Goal: Task Accomplishment & Management: Manage account settings

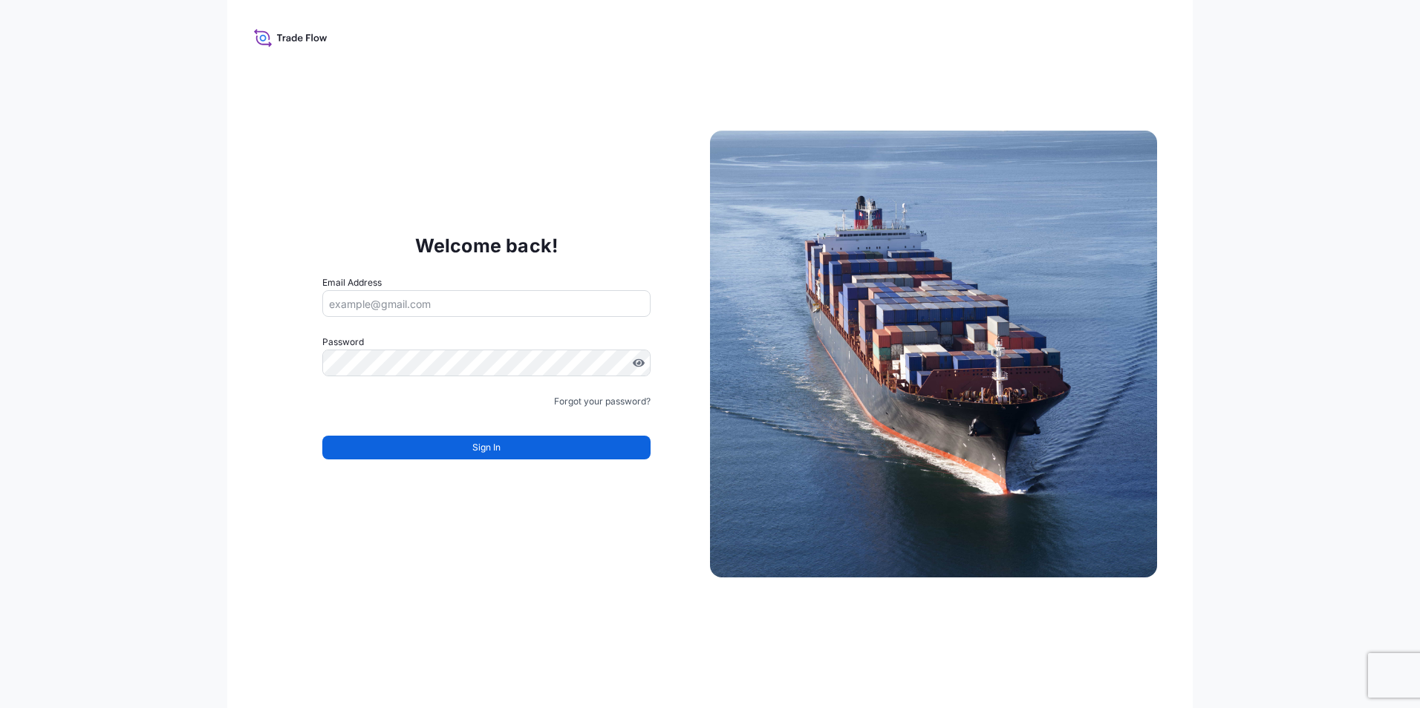
click at [367, 300] on input "Email Address" at bounding box center [486, 303] width 328 height 27
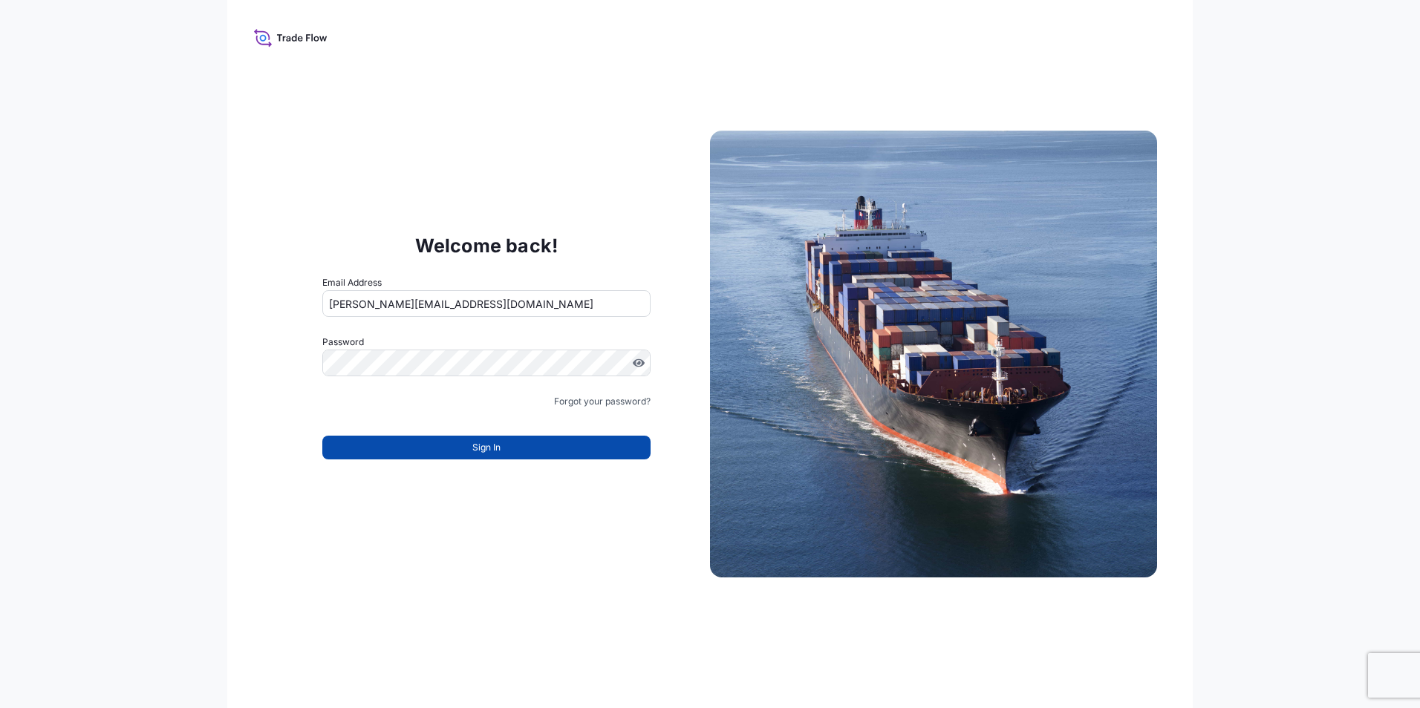
click at [444, 457] on button "Sign In" at bounding box center [486, 448] width 328 height 24
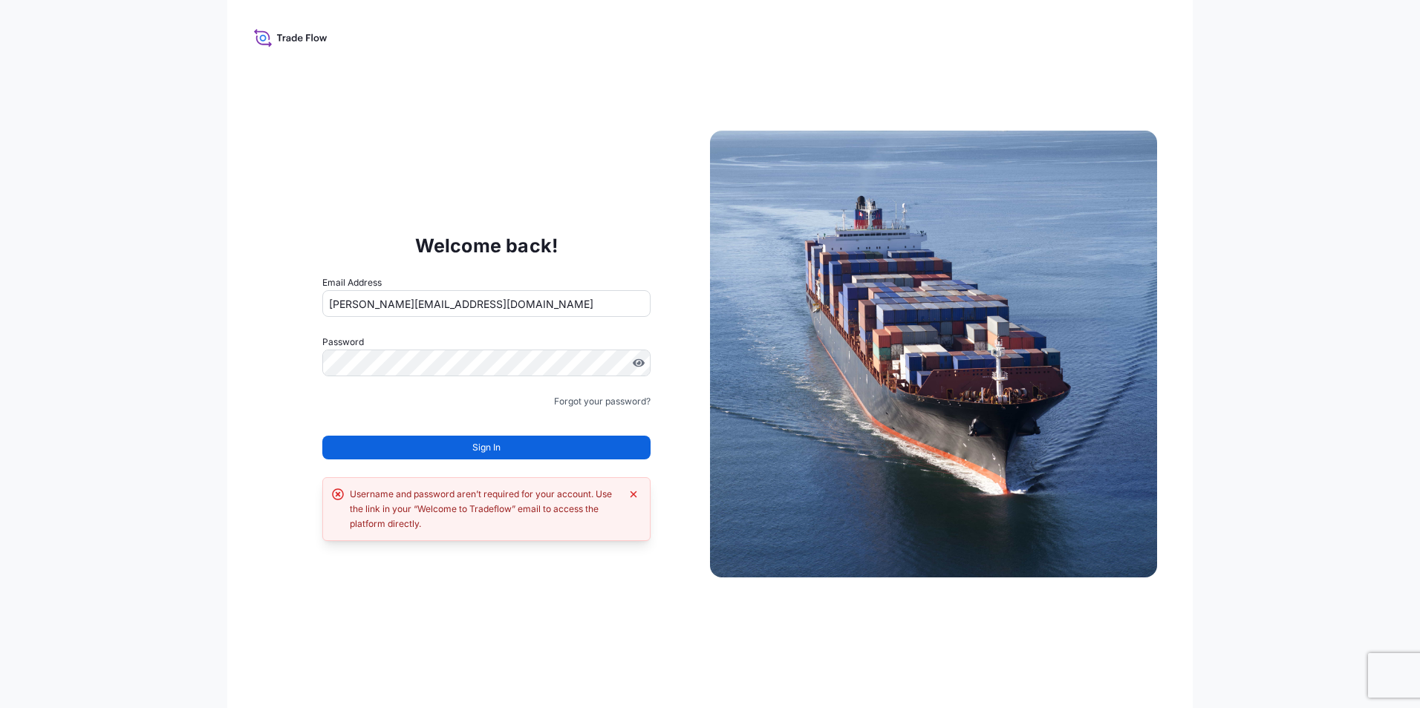
click at [482, 305] on input "[PERSON_NAME][EMAIL_ADDRESS][DOMAIN_NAME]" at bounding box center [486, 303] width 328 height 27
type input "[PERSON_NAME][EMAIL_ADDRESS][DOMAIN_NAME]"
click at [439, 460] on form "Email Address rita.vilares@psabdp.com Password Must include: Upper & lower case…" at bounding box center [486, 376] width 328 height 202
click at [441, 441] on button "Sign In" at bounding box center [486, 448] width 328 height 24
click at [445, 444] on button "Sign In" at bounding box center [486, 448] width 328 height 24
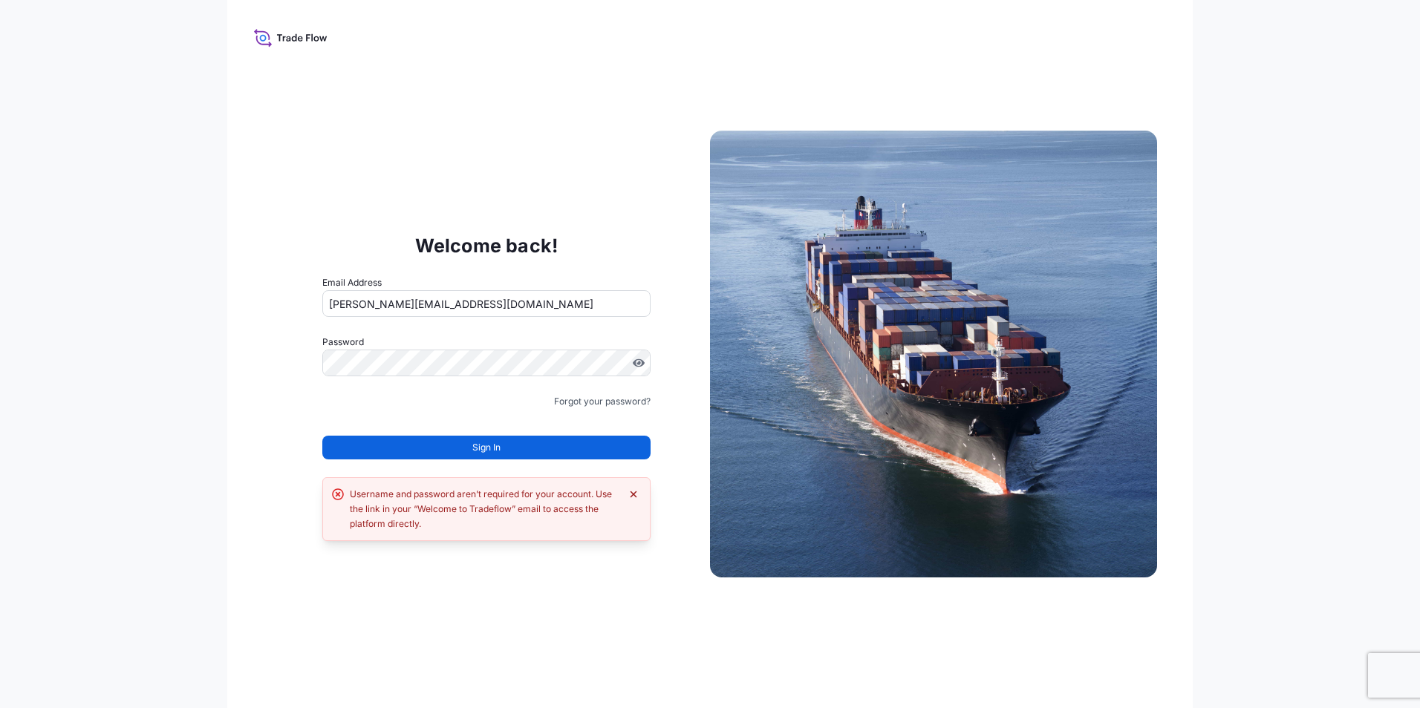
click at [638, 498] on icon "Dismiss error" at bounding box center [633, 495] width 12 height 12
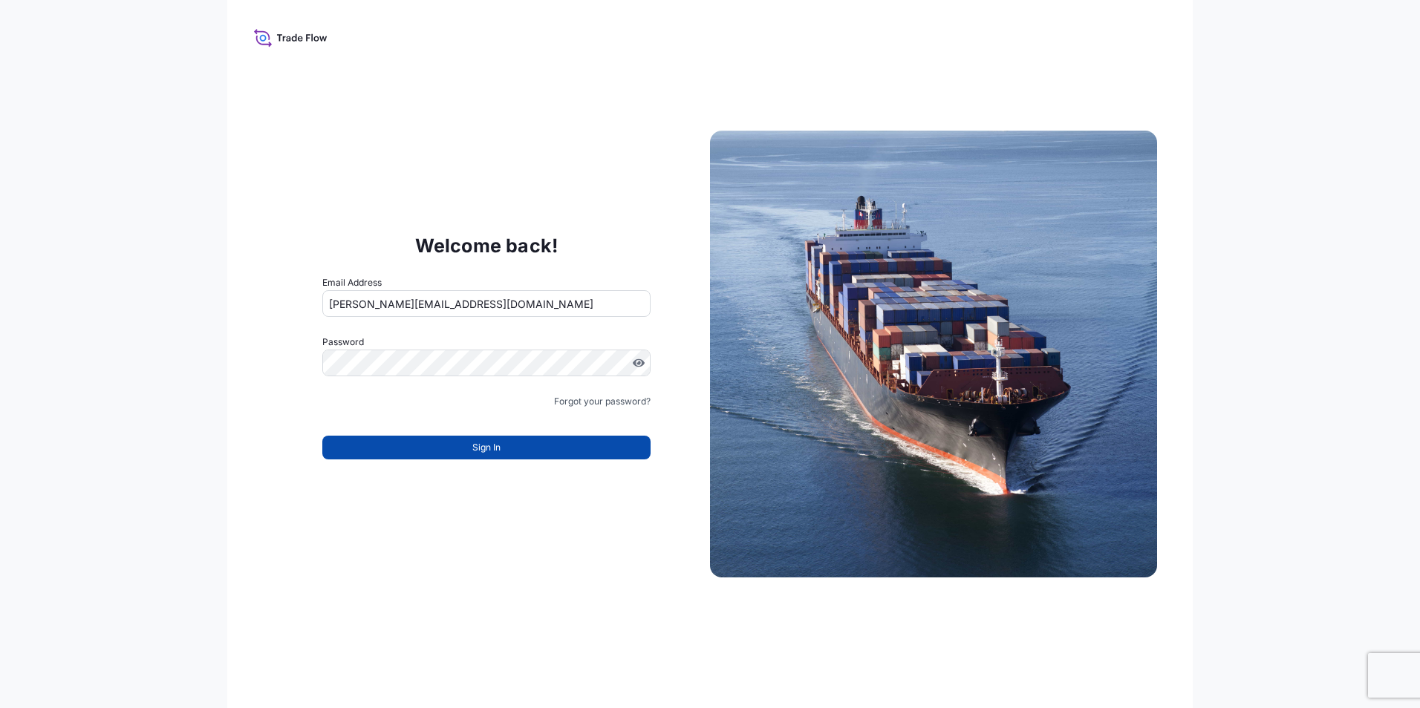
click at [474, 443] on span "Sign In" at bounding box center [486, 447] width 28 height 15
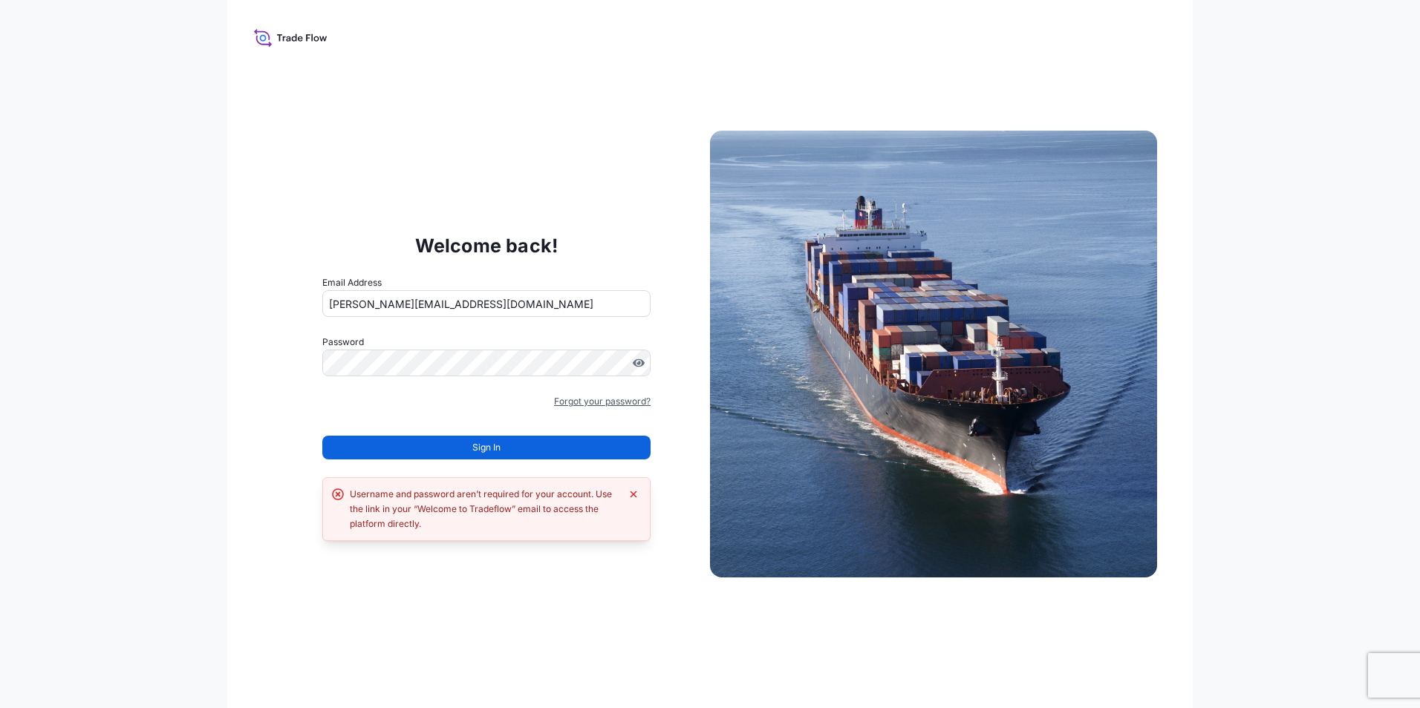
click at [630, 402] on link "Forgot your password?" at bounding box center [602, 401] width 97 height 15
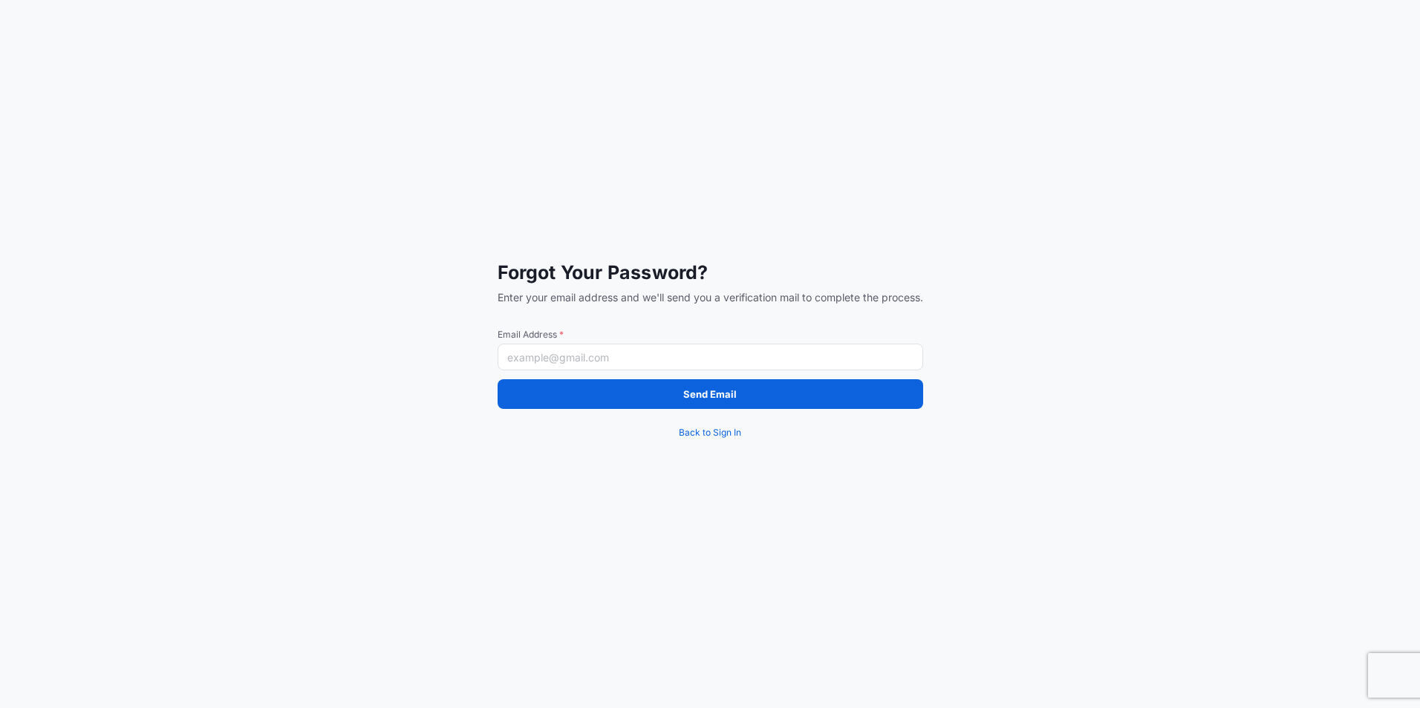
click at [638, 347] on input "Email Address *" at bounding box center [709, 357] width 425 height 27
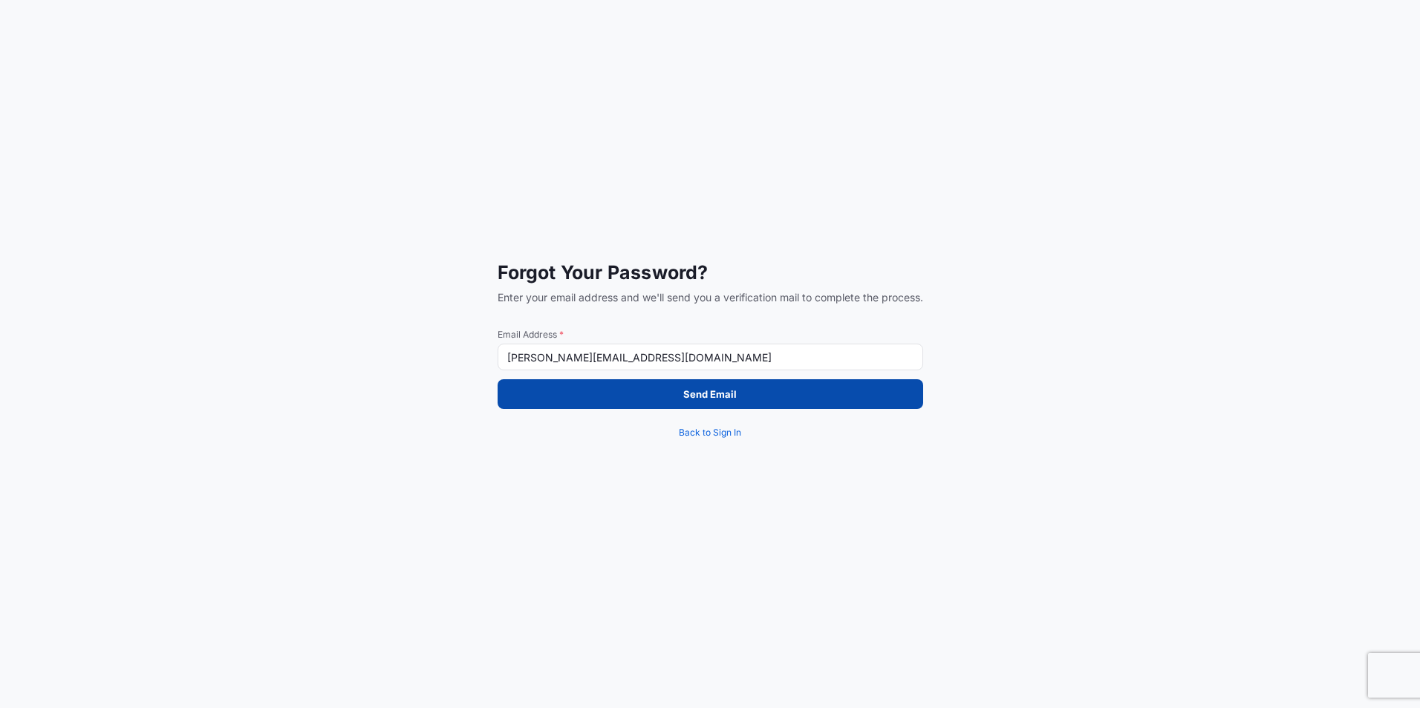
click at [641, 400] on button "Send Email" at bounding box center [709, 394] width 425 height 30
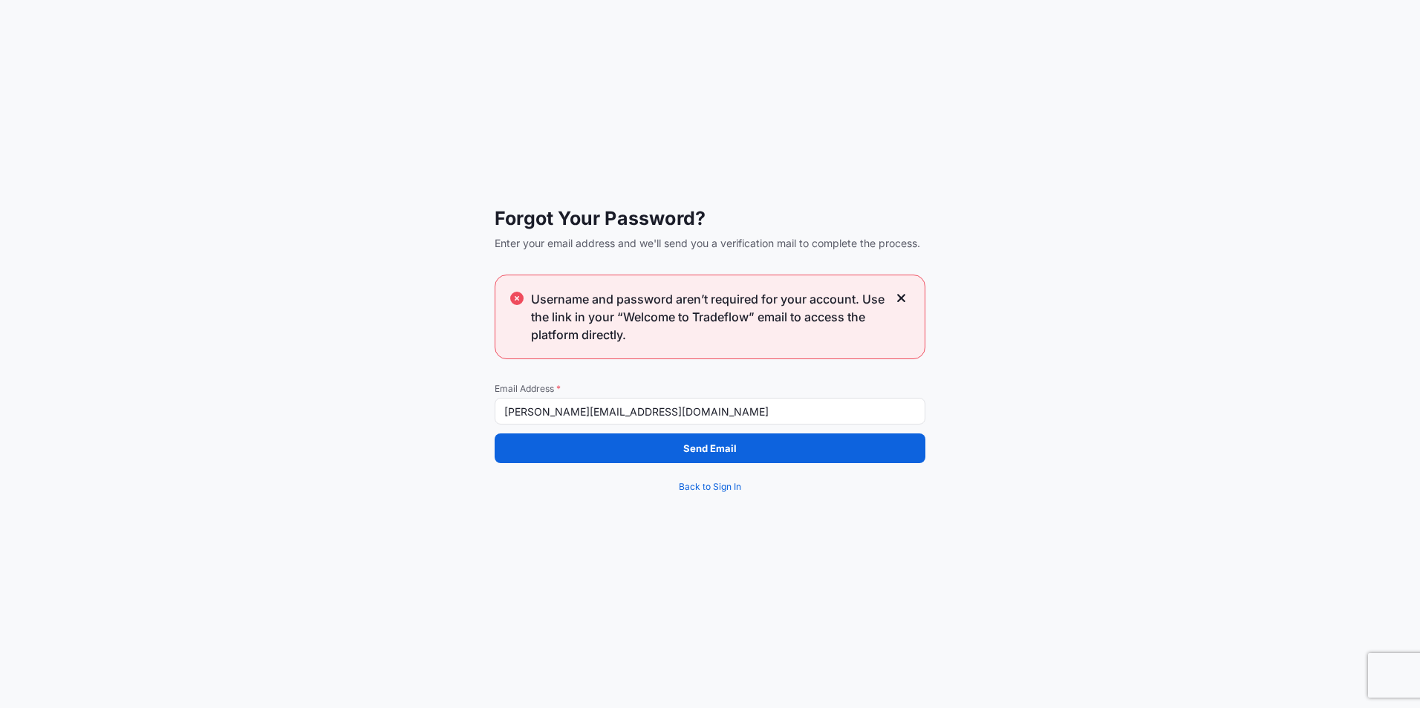
click at [656, 421] on input "[PERSON_NAME][EMAIL_ADDRESS][DOMAIN_NAME]" at bounding box center [709, 411] width 431 height 27
type input "[PERSON_NAME][EMAIL_ADDRESS][DOMAIN_NAME]"
drag, startPoint x: 422, startPoint y: 477, endPoint x: 520, endPoint y: 477, distance: 98.0
click at [422, 477] on div "Forgot Your Password? Enter your email address and we'll send you a verificatio…" at bounding box center [710, 354] width 1420 height 708
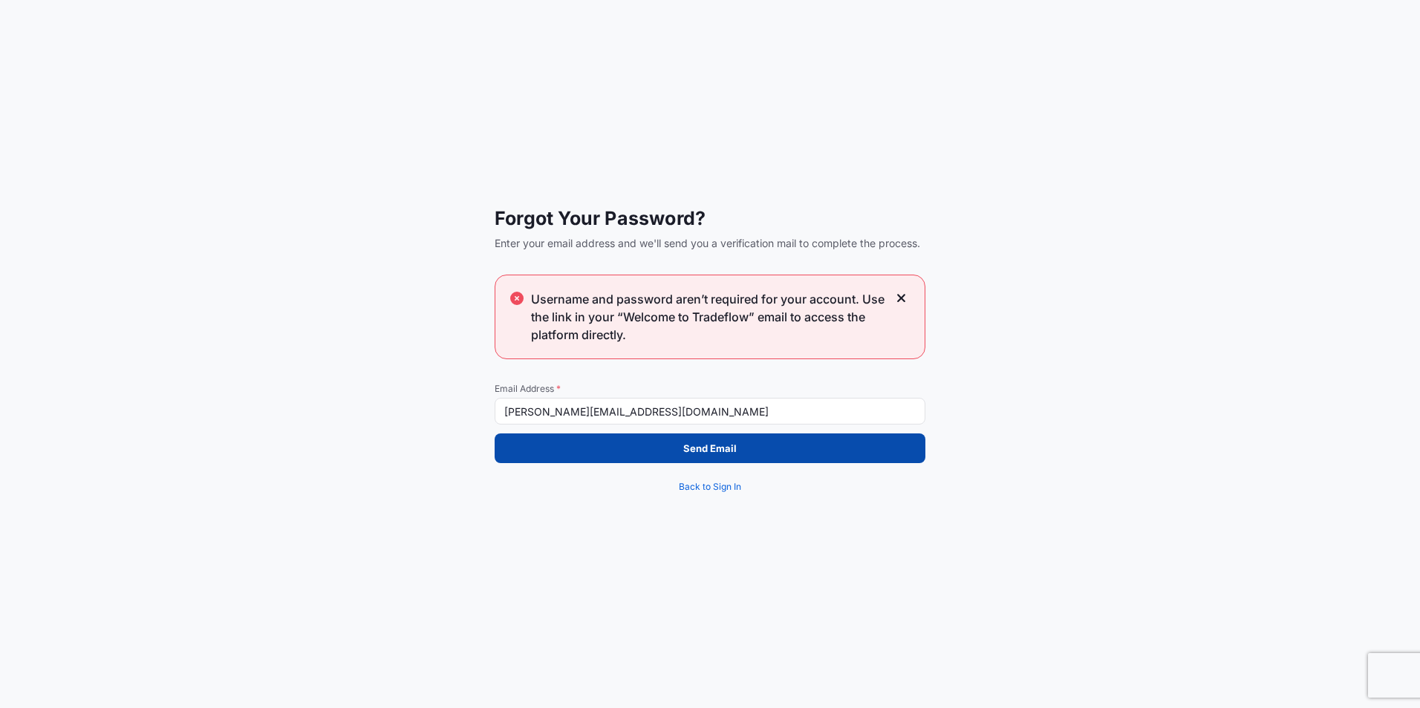
click at [604, 452] on button "Send Email" at bounding box center [709, 449] width 431 height 30
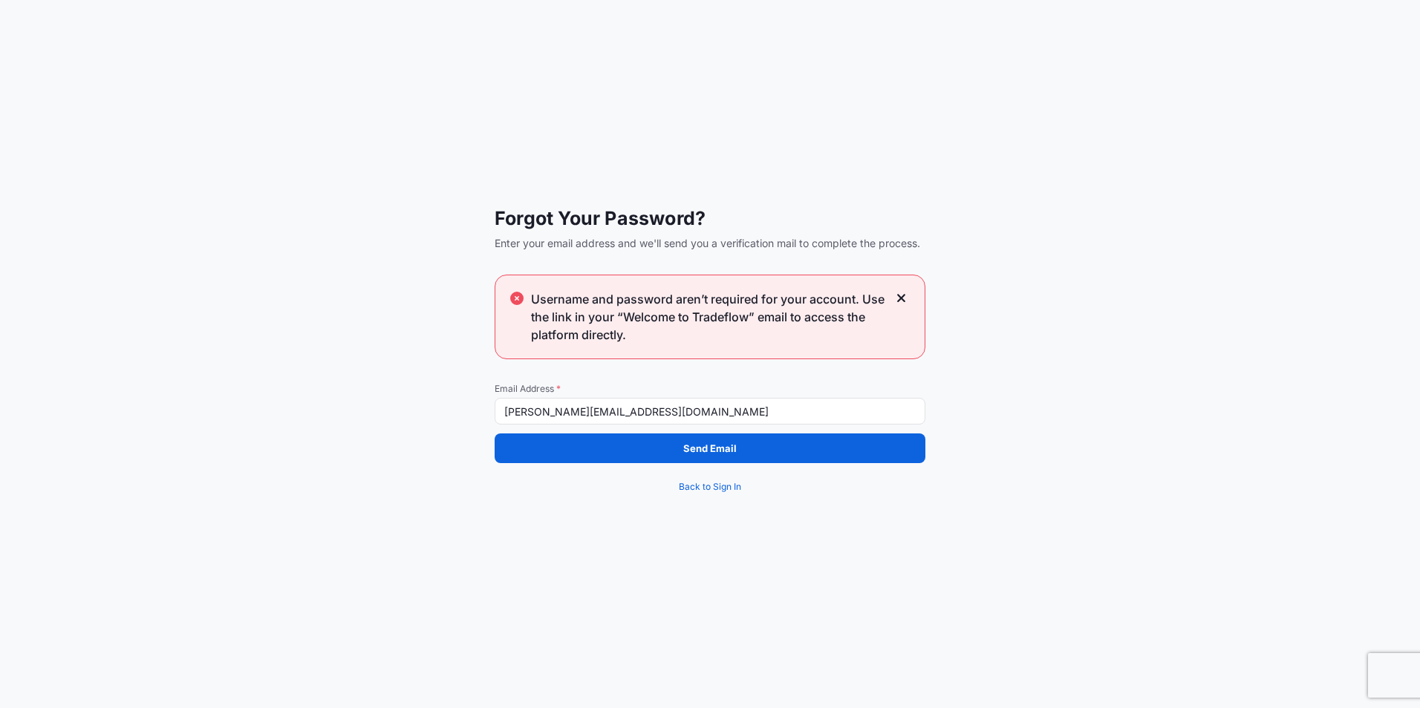
click at [634, 410] on input "[PERSON_NAME][EMAIL_ADDRESS][DOMAIN_NAME]" at bounding box center [709, 411] width 431 height 27
drag, startPoint x: 650, startPoint y: 410, endPoint x: 462, endPoint y: 411, distance: 187.8
click at [462, 411] on div "Forgot Your Password? Enter your email address and we'll send you a verificatio…" at bounding box center [710, 354] width 1420 height 708
click at [423, 437] on div "Forgot Your Password? Enter your email address and we'll send you a verificatio…" at bounding box center [710, 354] width 1420 height 708
click at [898, 301] on icon at bounding box center [901, 298] width 8 height 8
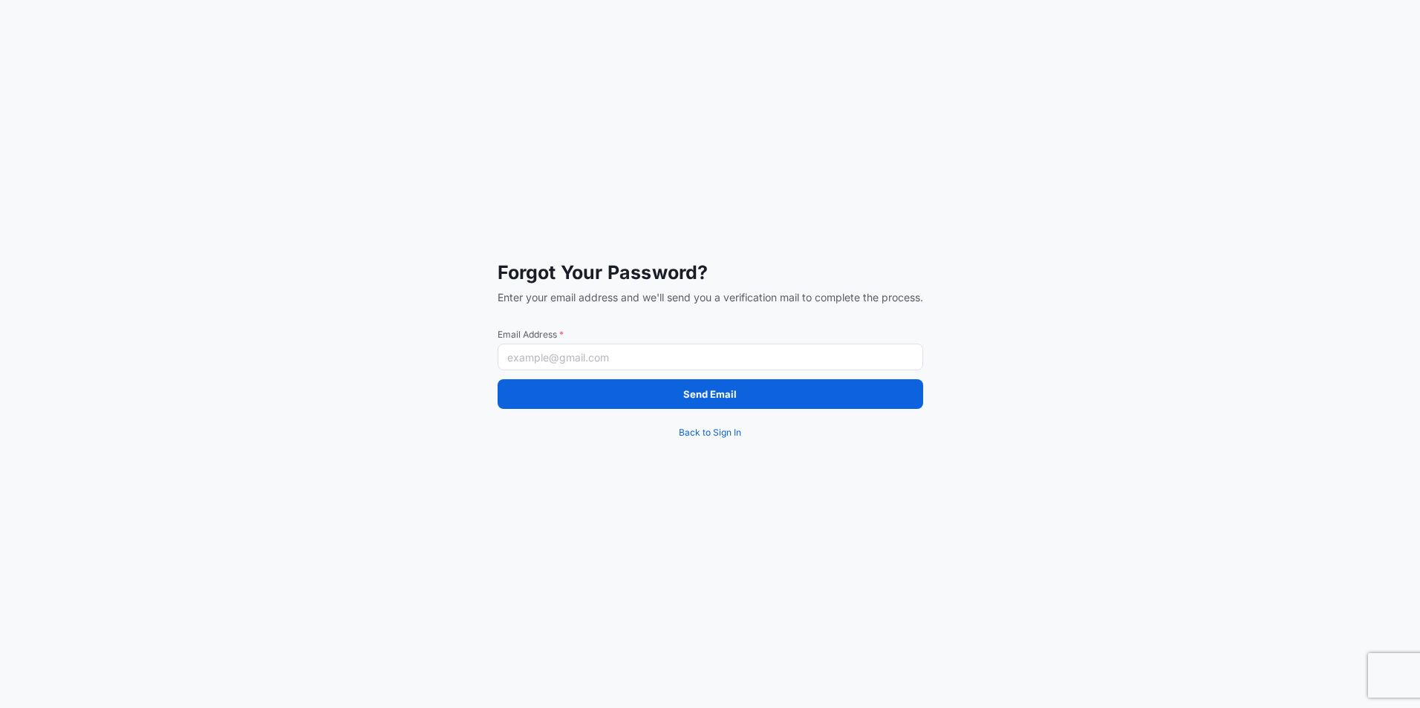
click at [674, 357] on input "Email Address *" at bounding box center [709, 357] width 425 height 27
type input "[PERSON_NAME][EMAIL_ADDRESS][DOMAIN_NAME]"
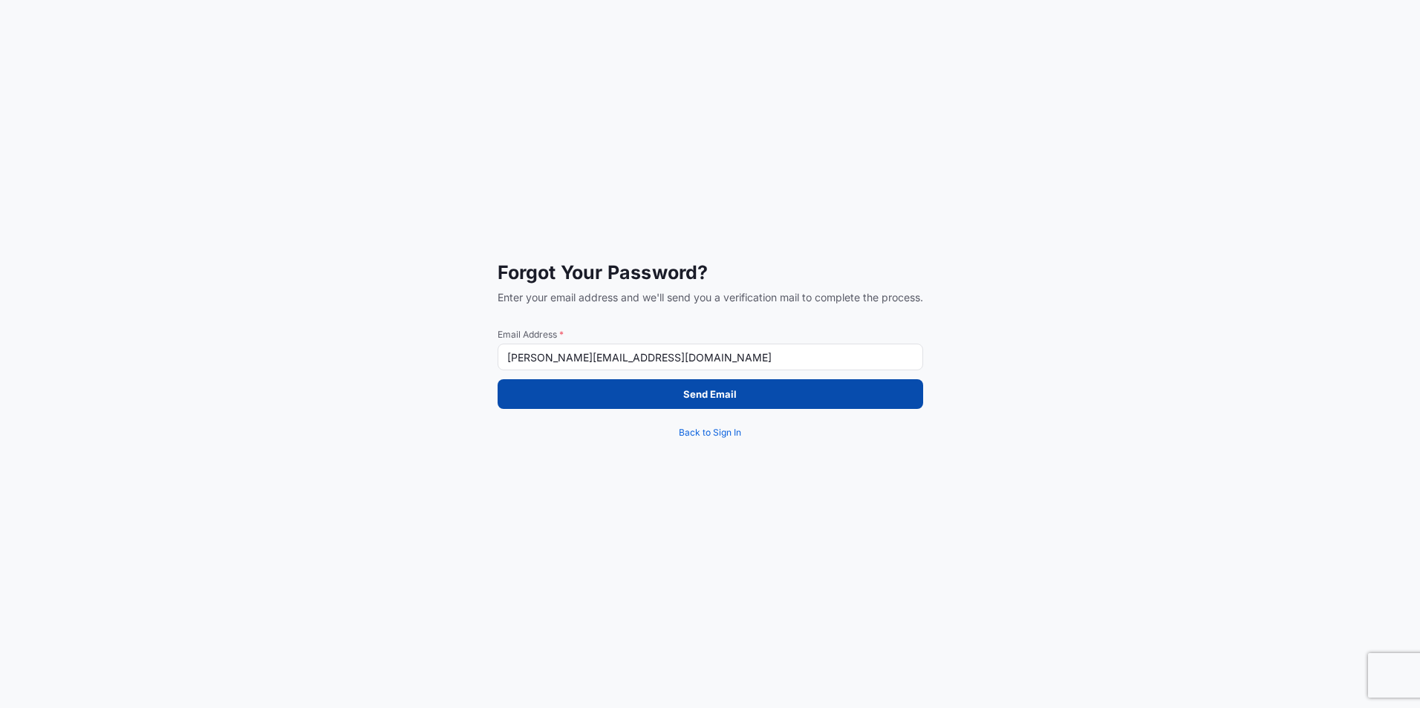
click at [658, 399] on button "Send Email" at bounding box center [709, 394] width 425 height 30
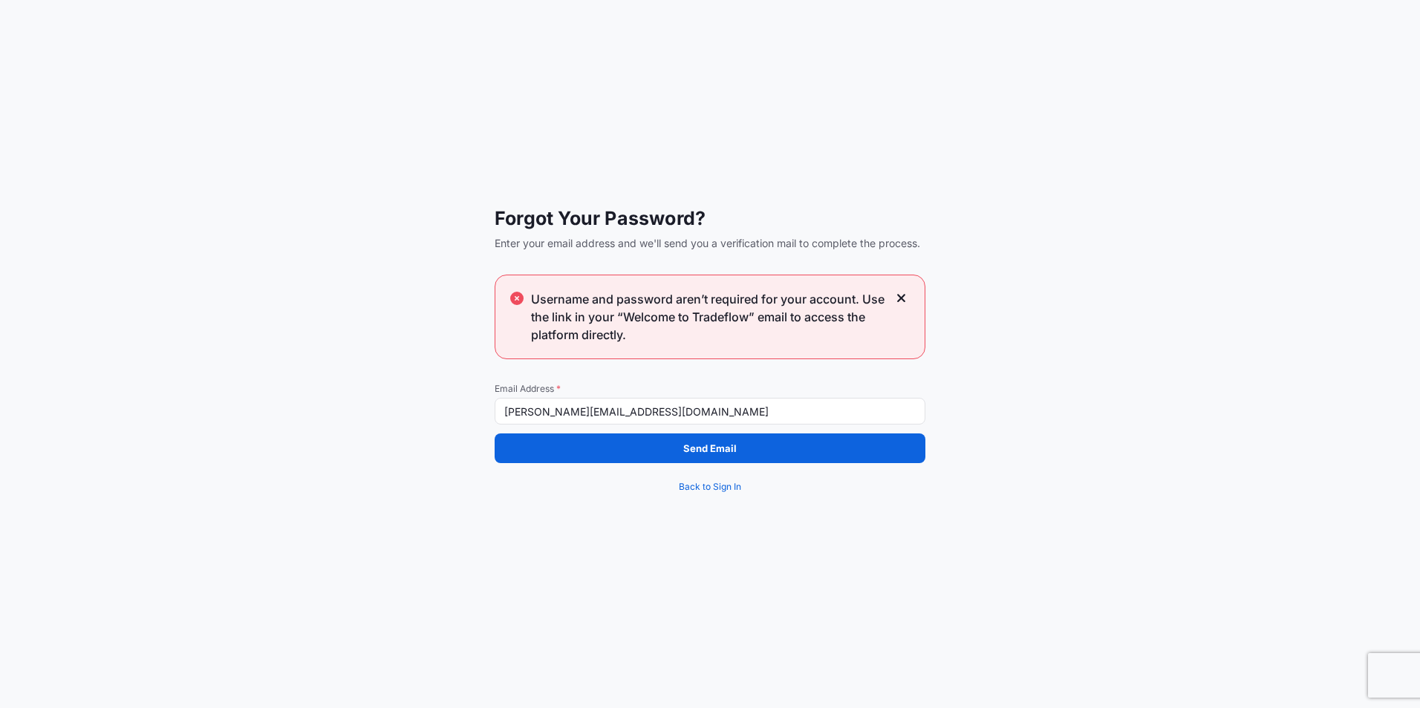
click at [914, 293] on div "Username and password aren’t required for your account. Use the link in your “W…" at bounding box center [709, 317] width 431 height 85
click at [898, 298] on icon at bounding box center [901, 298] width 10 height 13
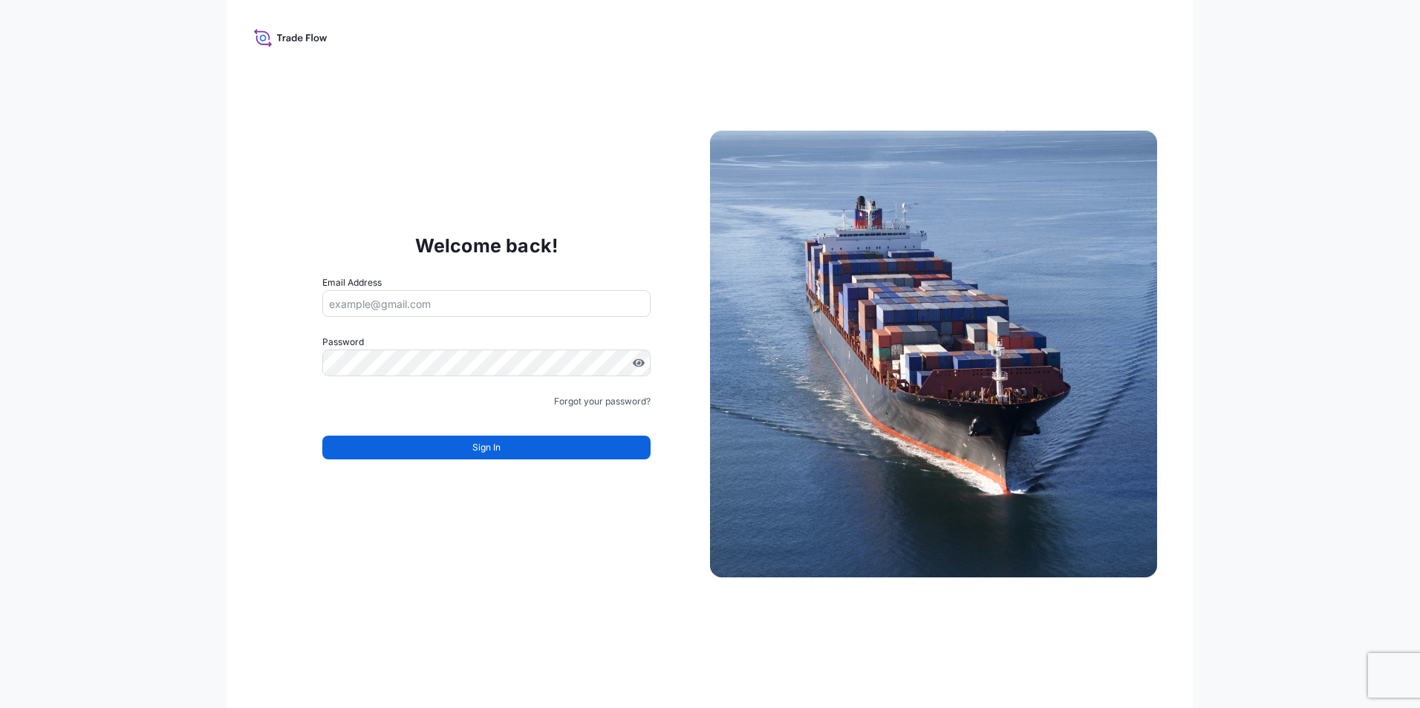
type input "[PERSON_NAME][EMAIL_ADDRESS][DOMAIN_NAME]"
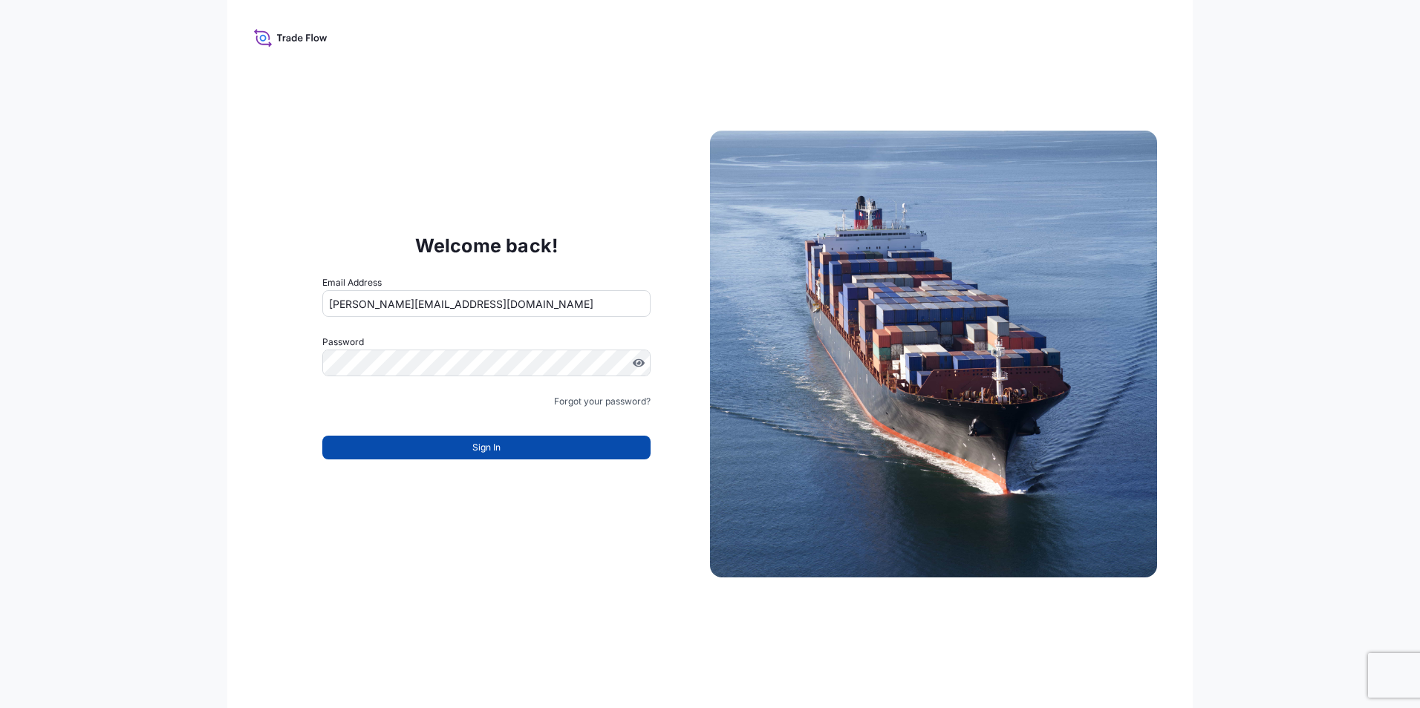
click at [424, 443] on button "Sign In" at bounding box center [486, 448] width 328 height 24
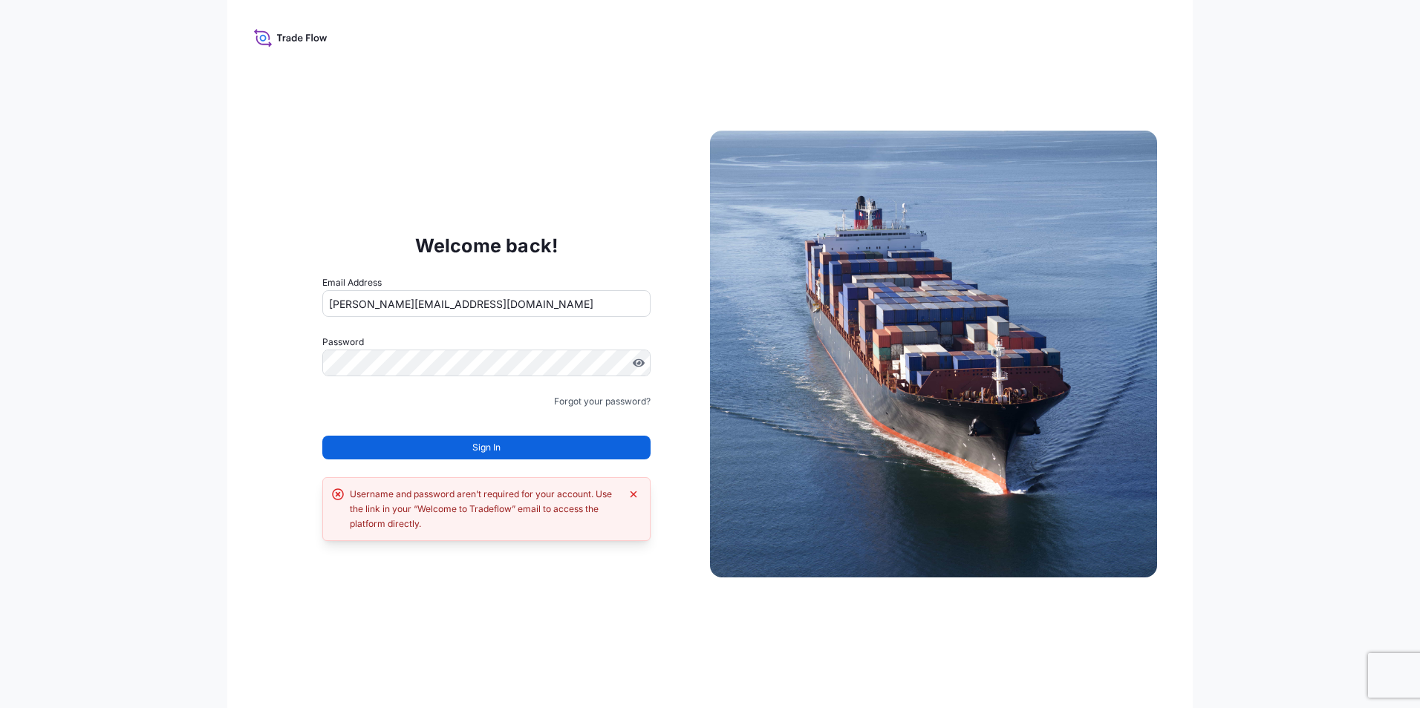
click at [290, 26] on div "Welcome back! Email Address rita.vilares@psabdp.com Password Must include: Uppe…" at bounding box center [709, 354] width 965 height 708
click at [289, 39] on icon at bounding box center [288, 38] width 4 height 5
click at [261, 40] on icon at bounding box center [263, 38] width 7 height 7
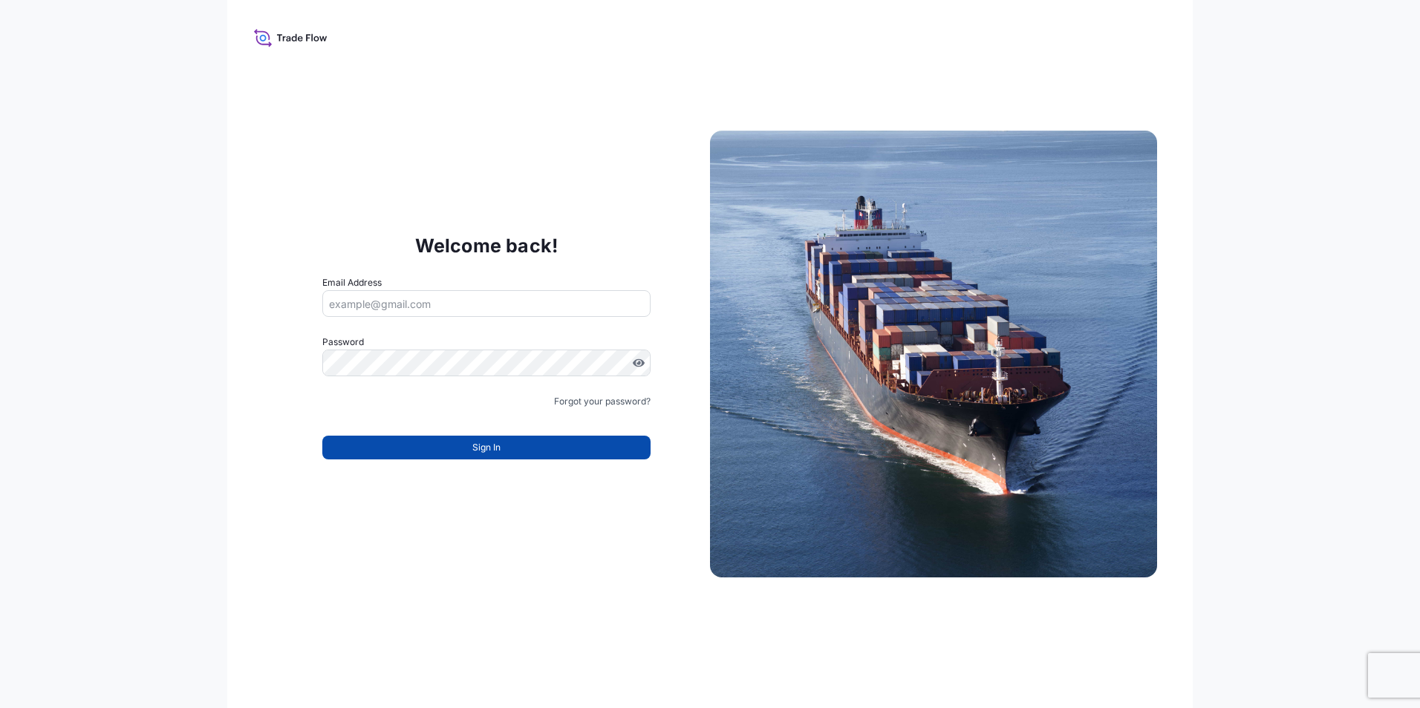
type input "[PERSON_NAME][EMAIL_ADDRESS][DOMAIN_NAME]"
click at [497, 441] on span "Sign In" at bounding box center [486, 447] width 28 height 15
type input "[PERSON_NAME][EMAIL_ADDRESS][DOMAIN_NAME]"
click at [491, 453] on span "Sign In" at bounding box center [486, 447] width 28 height 15
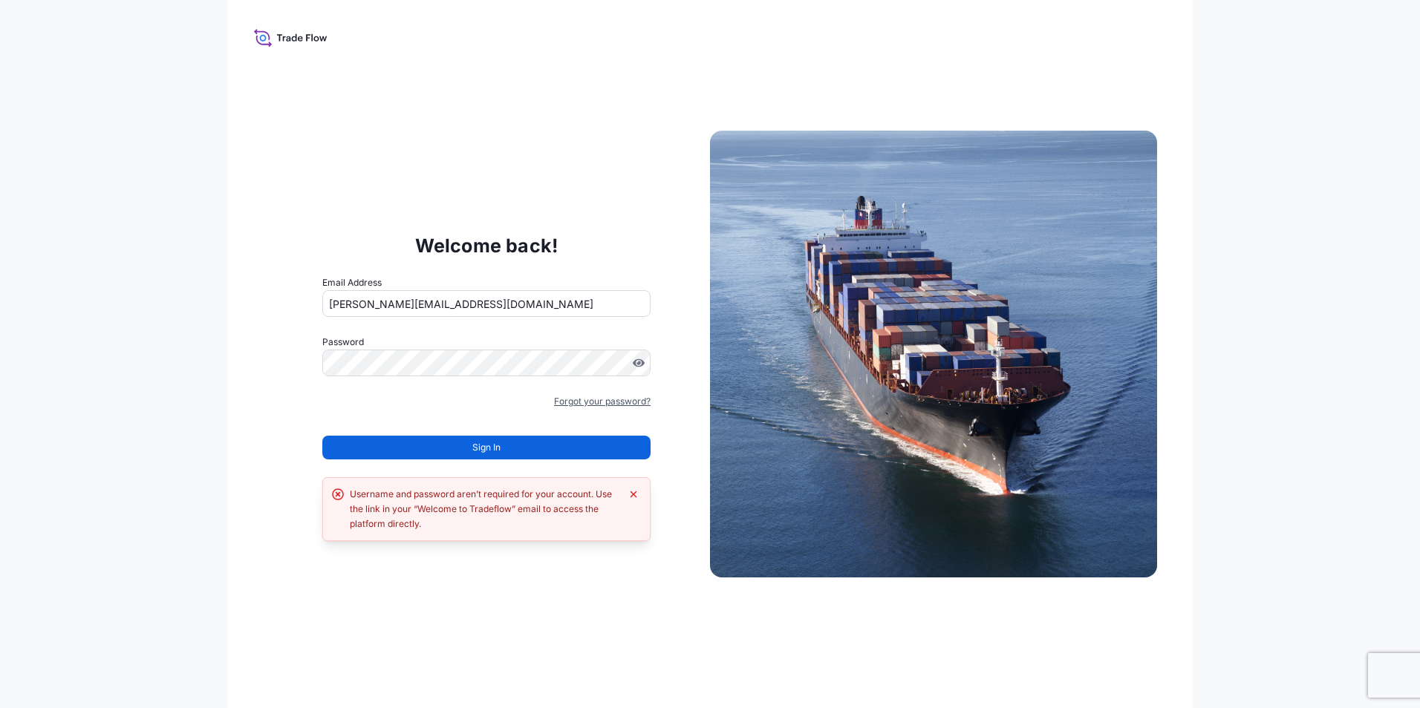
click at [620, 406] on link "Forgot your password?" at bounding box center [602, 401] width 97 height 15
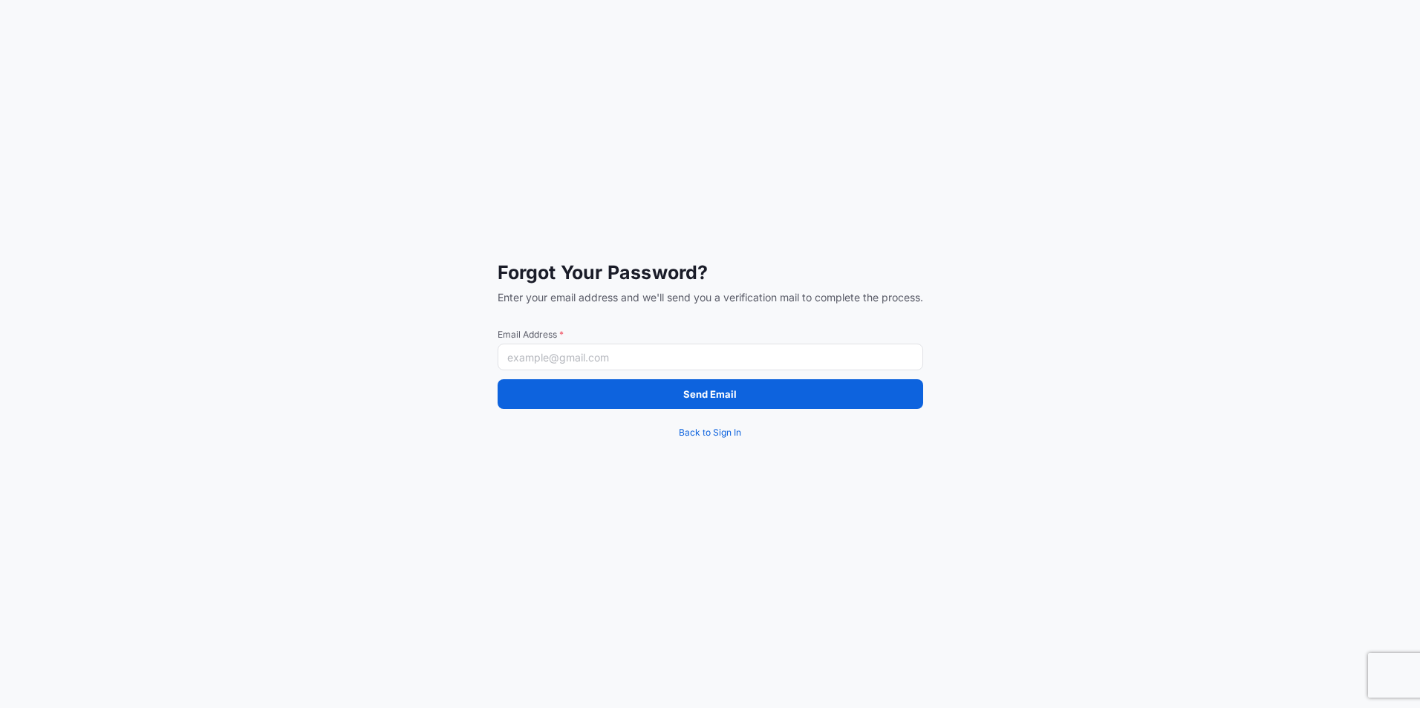
click at [627, 368] on input "Email Address *" at bounding box center [709, 357] width 425 height 27
type input "[PERSON_NAME][EMAIL_ADDRESS][DOMAIN_NAME]"
click at [642, 402] on button "Send Email" at bounding box center [709, 394] width 425 height 30
